Goal: Task Accomplishment & Management: Use online tool/utility

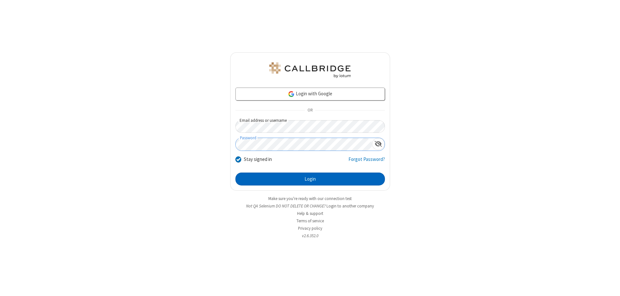
click at [310, 179] on button "Login" at bounding box center [309, 178] width 149 height 13
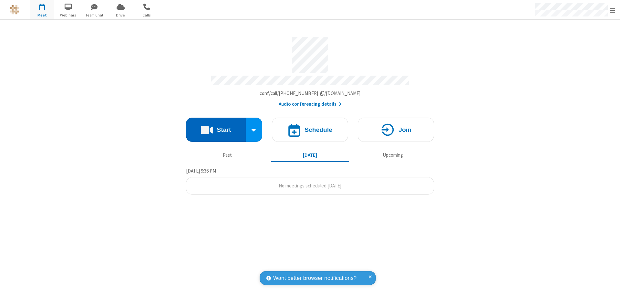
click at [216, 127] on button "Start" at bounding box center [216, 129] width 60 height 24
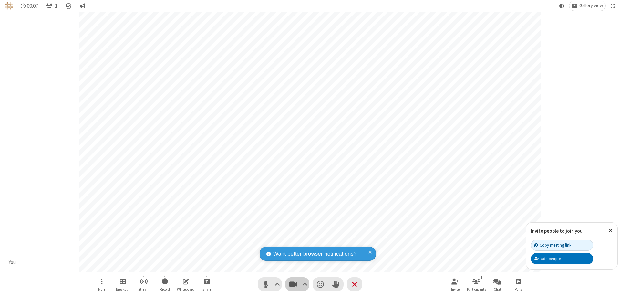
click at [293, 284] on span "Stop video (⌘+Shift+V)" at bounding box center [293, 283] width 10 height 9
click at [293, 284] on span "Start video (⌘+Shift+V)" at bounding box center [293, 283] width 10 height 9
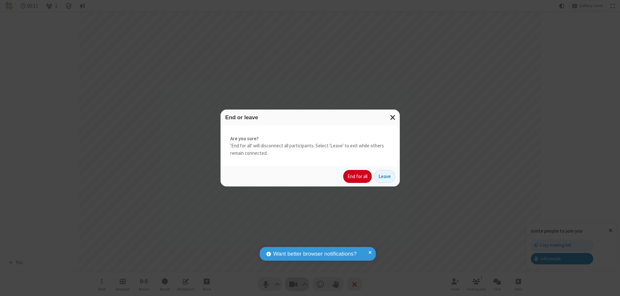
click at [358, 176] on button "End for all" at bounding box center [357, 176] width 28 height 13
